Goal: Task Accomplishment & Management: Manage account settings

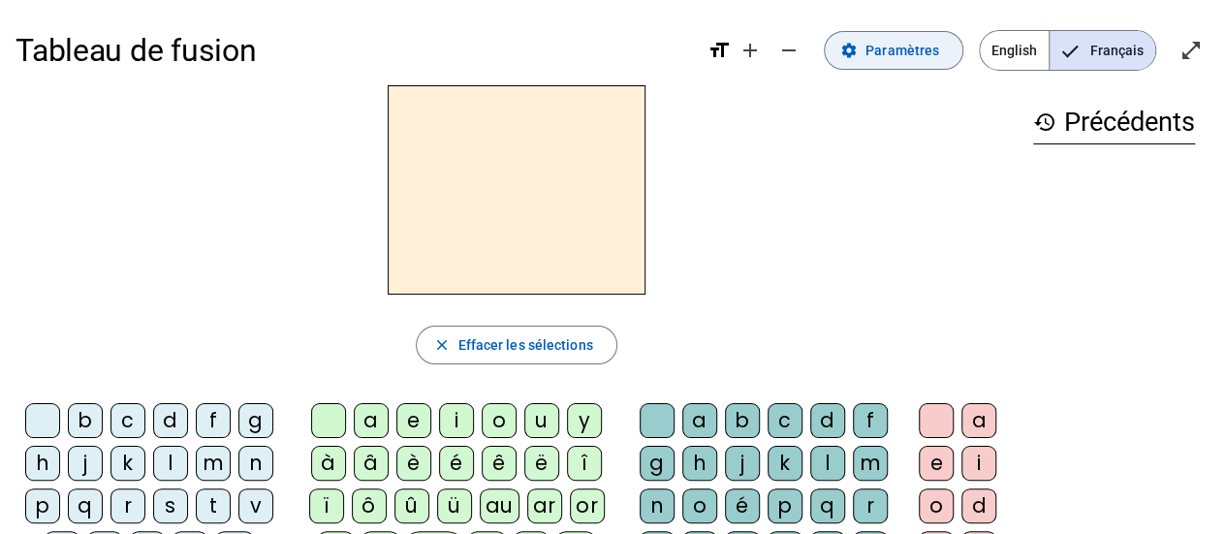
click at [931, 34] on span at bounding box center [893, 50] width 138 height 47
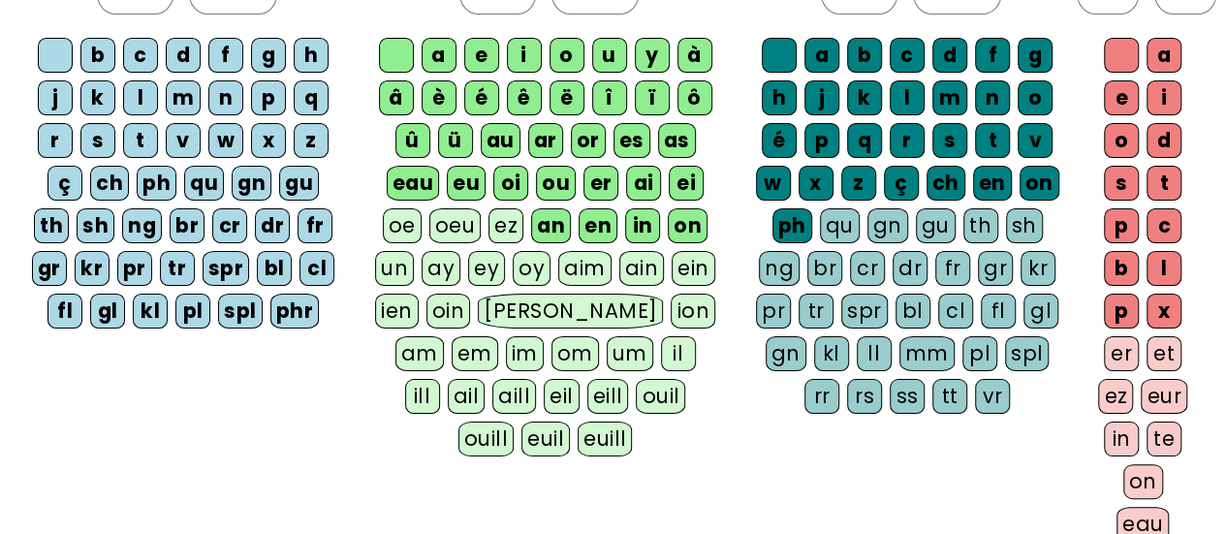
scroll to position [196, 0]
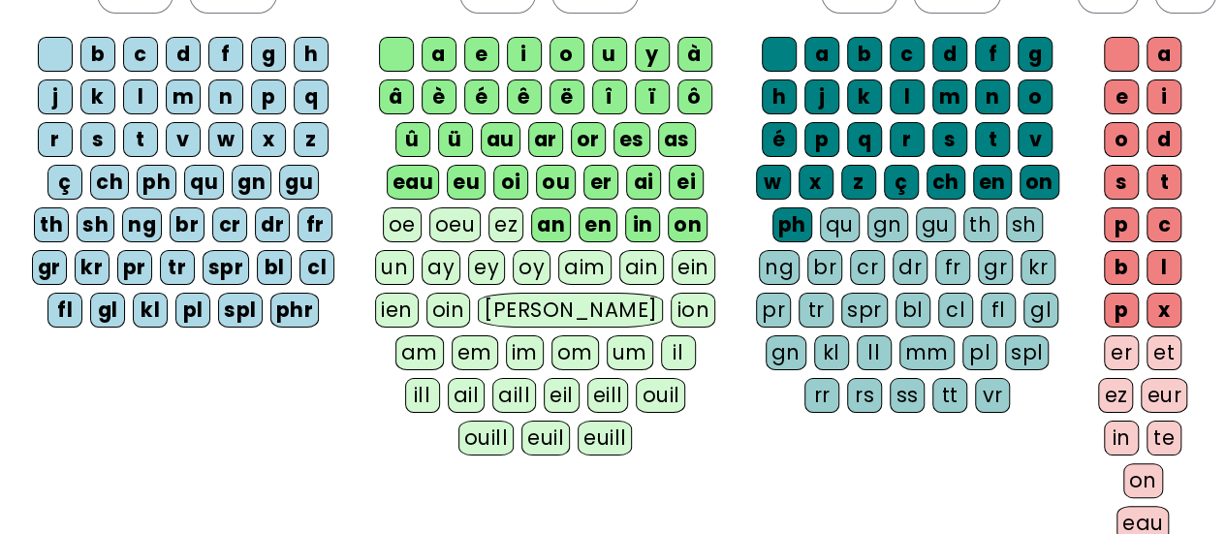
click at [1123, 352] on div "er" at bounding box center [1120, 352] width 35 height 35
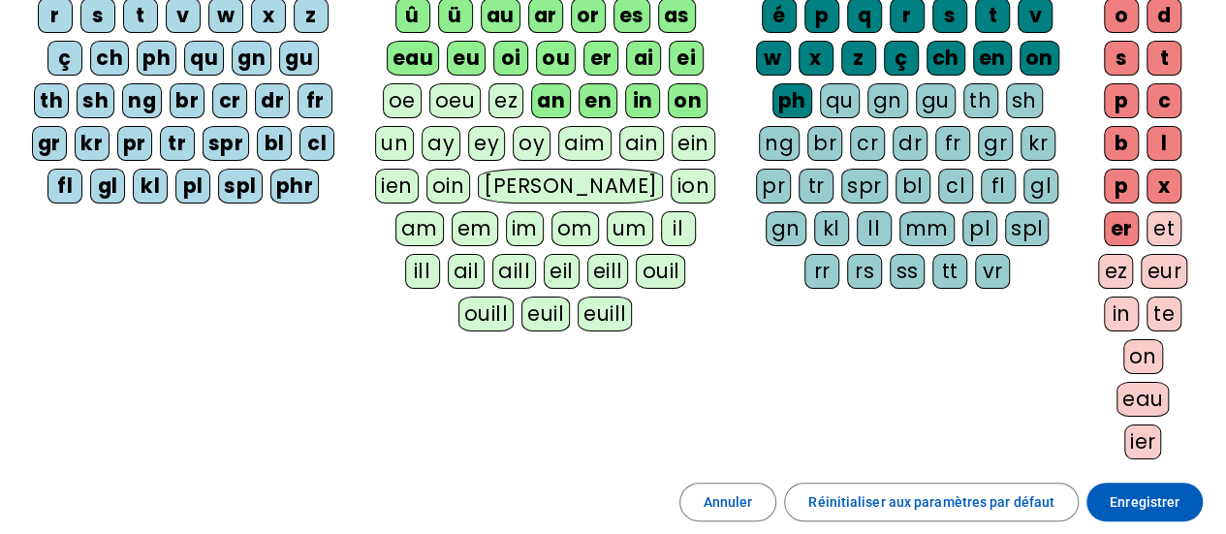
scroll to position [501, 0]
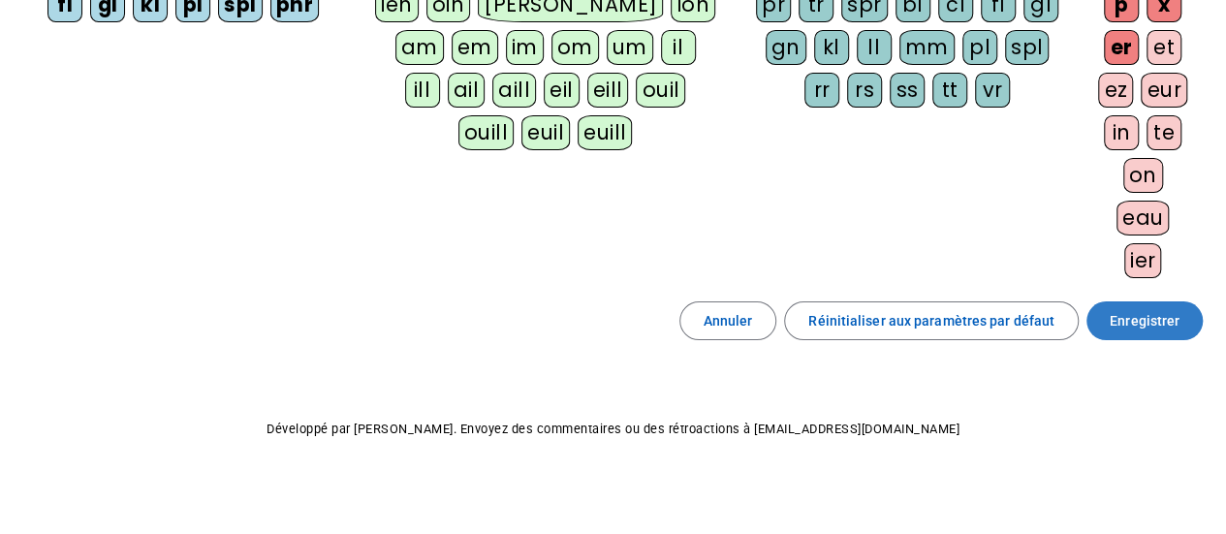
click at [1139, 309] on span "Enregistrer" at bounding box center [1144, 320] width 70 height 23
